Goal: Task Accomplishment & Management: Manage account settings

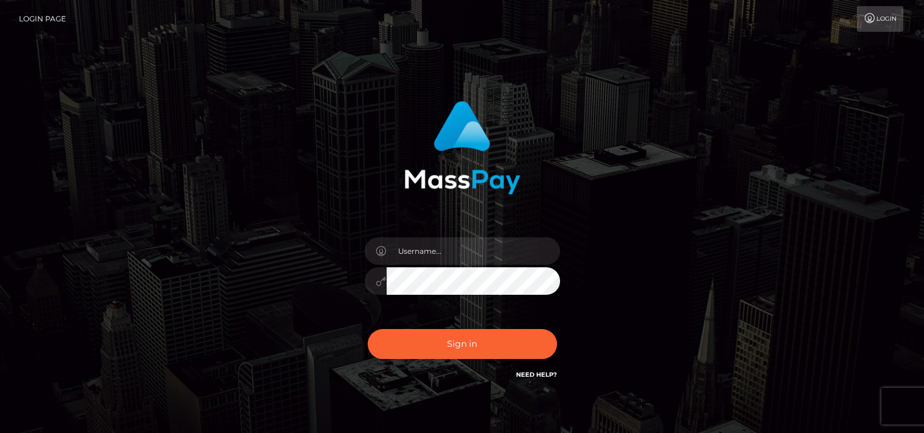
type input "tammyk.cforth"
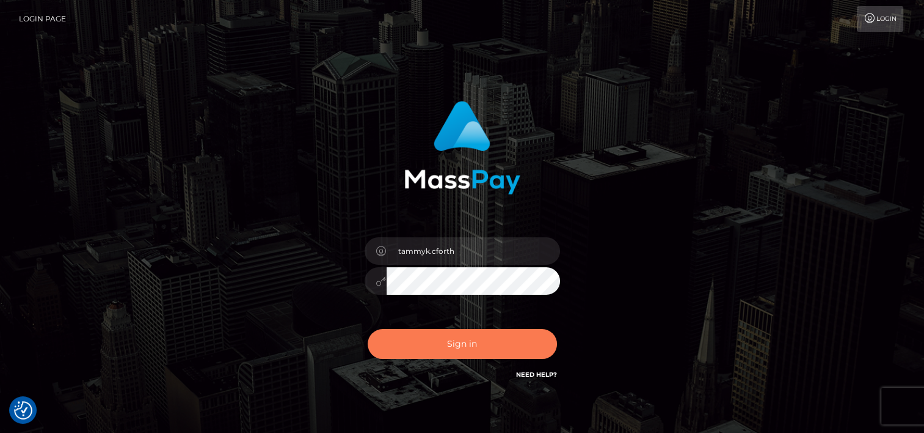
click at [461, 342] on button "Sign in" at bounding box center [462, 344] width 189 height 30
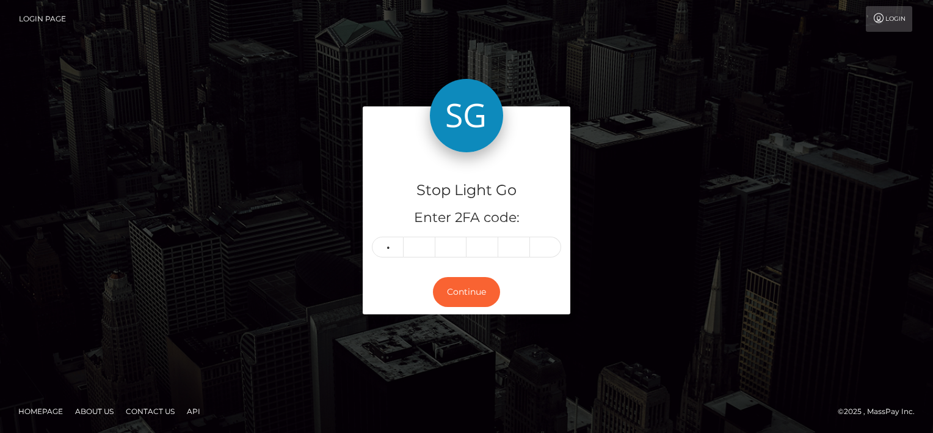
type input "8"
type input "7"
type input "9"
type input "5"
type input "7"
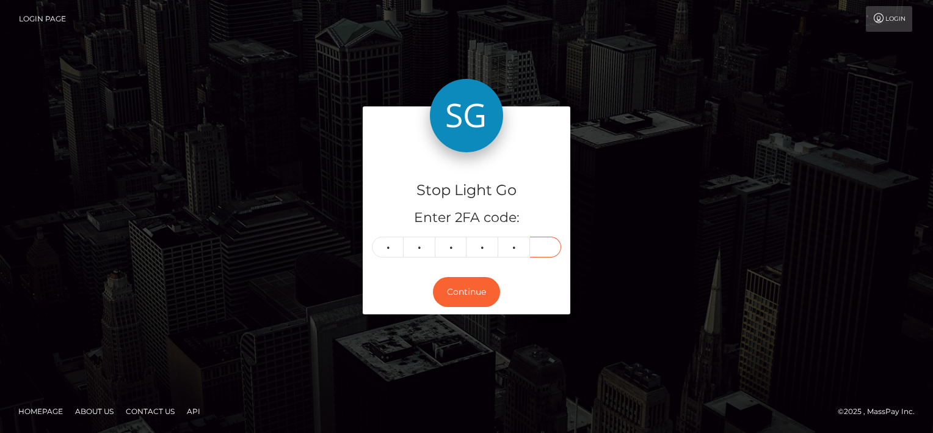
type input "3"
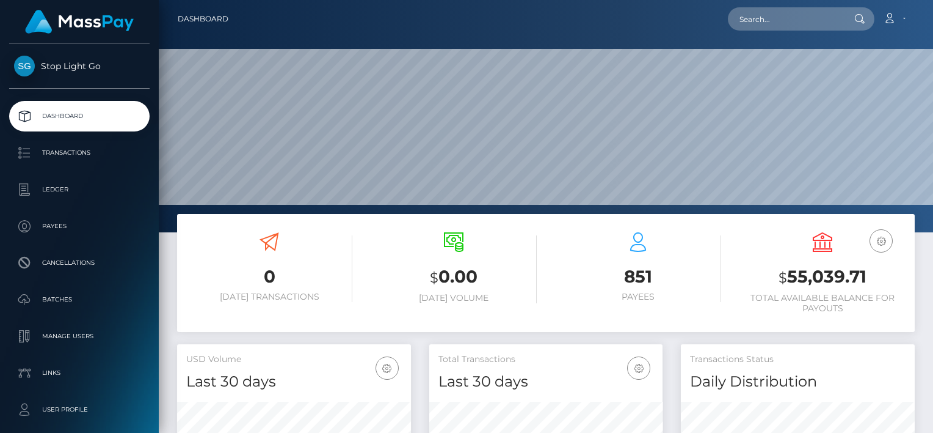
scroll to position [232, 775]
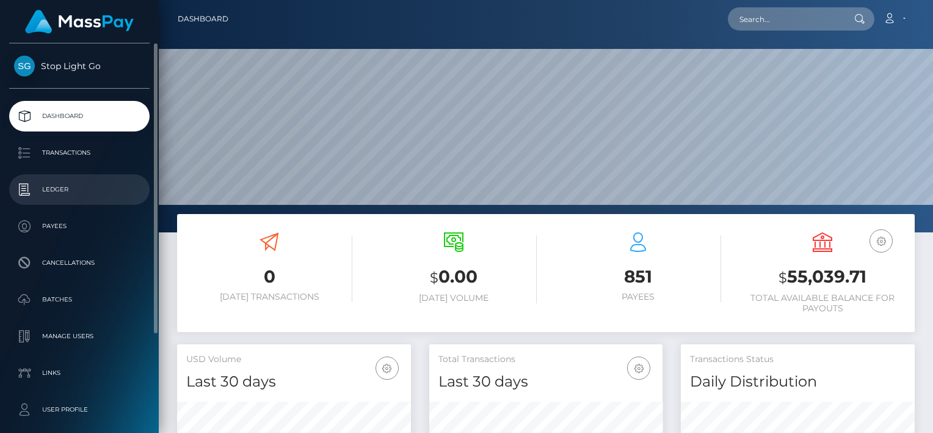
click at [59, 187] on p "Ledger" at bounding box center [79, 189] width 131 height 18
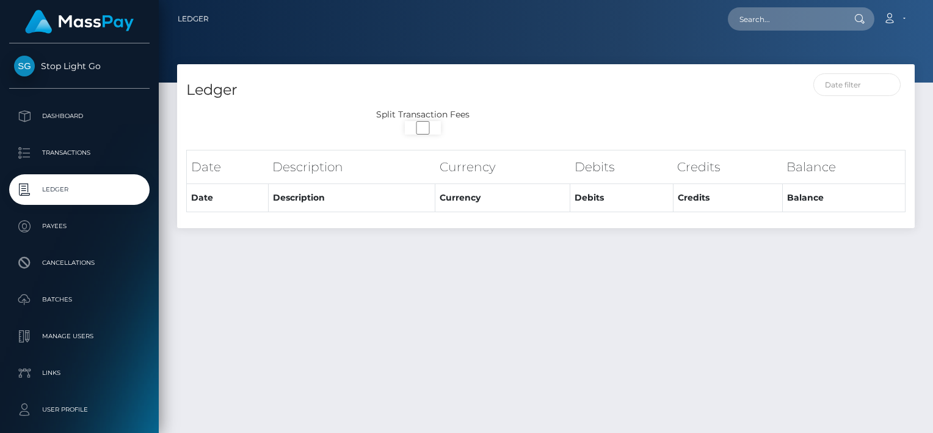
select select
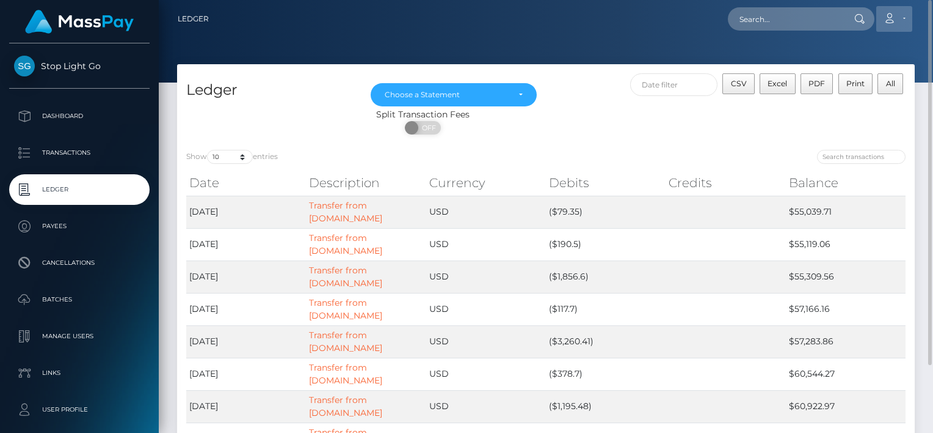
click at [902, 17] on link "Account" at bounding box center [895, 19] width 36 height 26
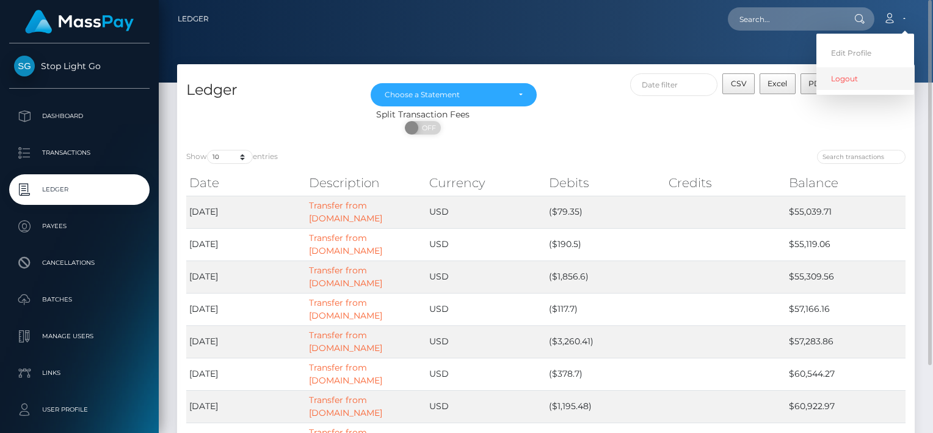
click at [844, 76] on link "Logout" at bounding box center [866, 78] width 98 height 23
